Goal: Find specific page/section: Find specific page/section

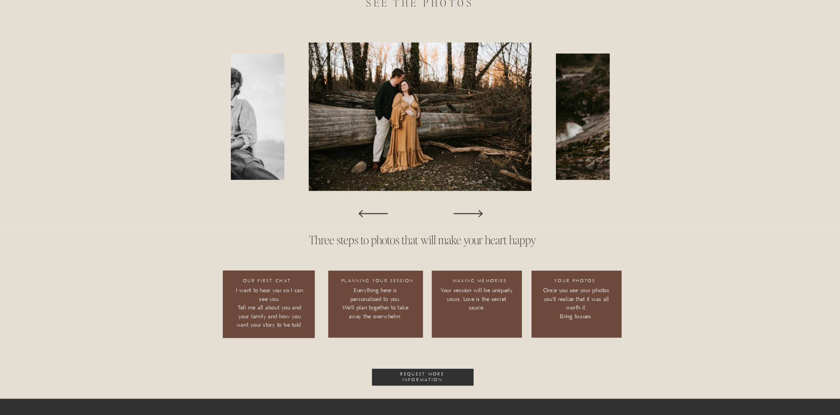
scroll to position [639, 0]
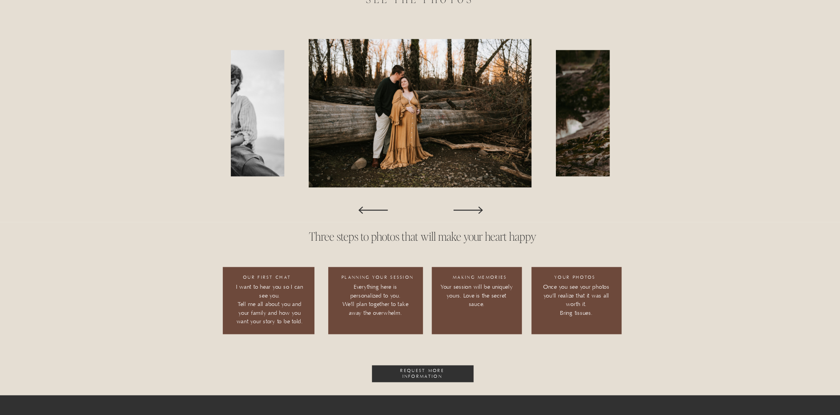
click at [475, 212] on icon at bounding box center [468, 210] width 38 height 38
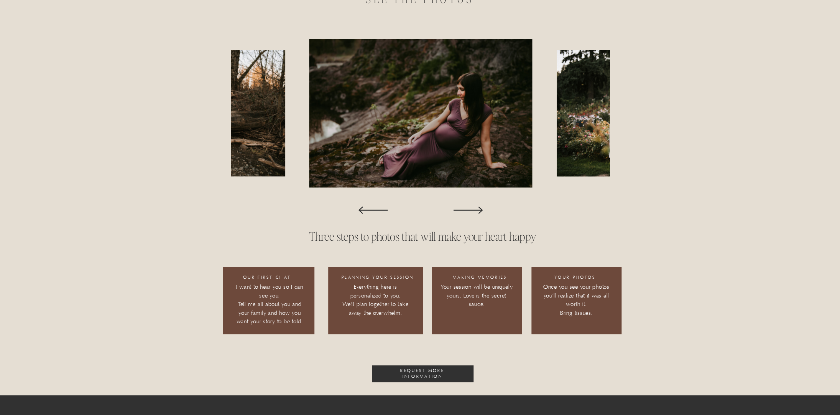
click at [475, 212] on icon at bounding box center [468, 210] width 38 height 38
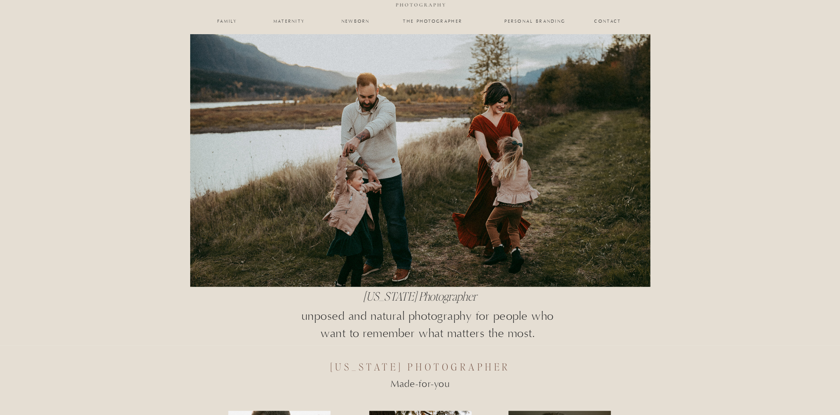
scroll to position [0, 0]
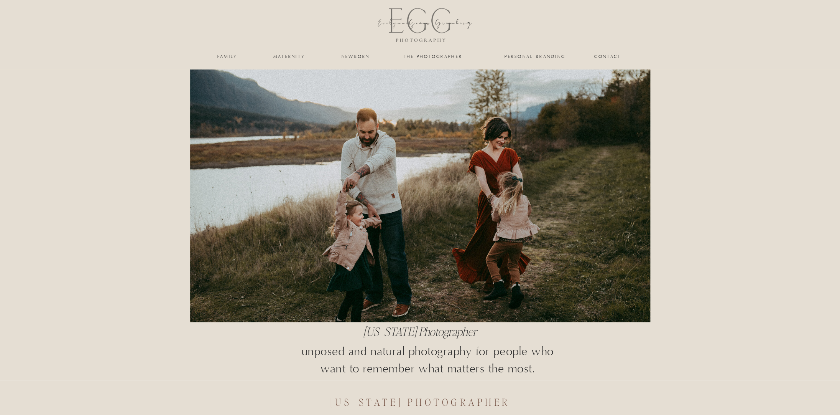
click at [525, 59] on nav "personal branding" at bounding box center [535, 56] width 63 height 5
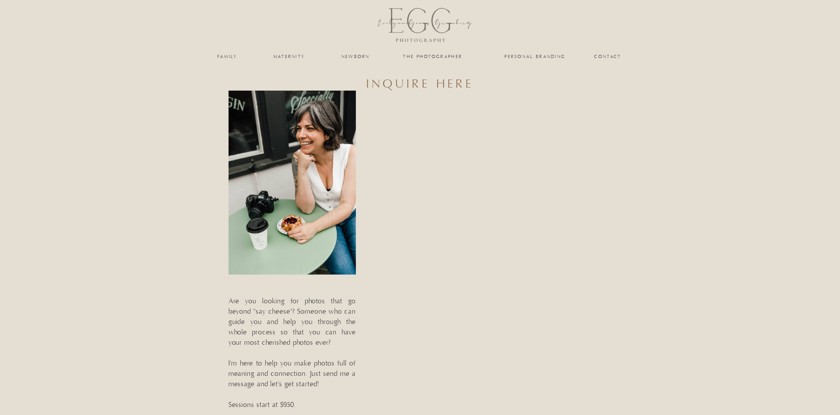
click at [361, 57] on nav "newborn" at bounding box center [355, 56] width 31 height 5
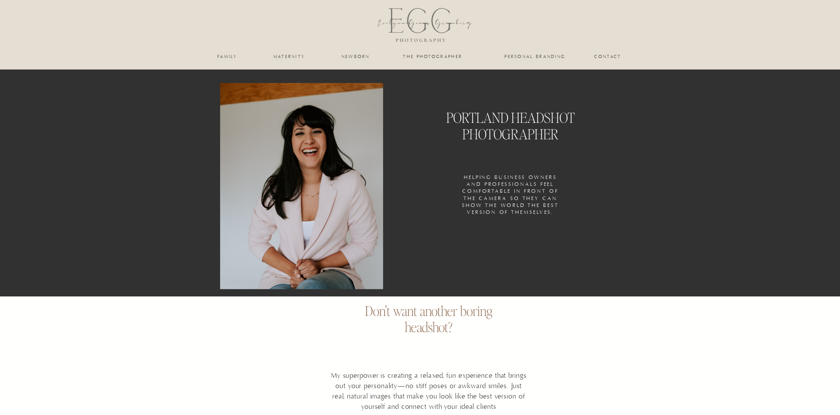
click at [352, 57] on nav "newborn" at bounding box center [355, 56] width 31 height 5
